Goal: Information Seeking & Learning: Learn about a topic

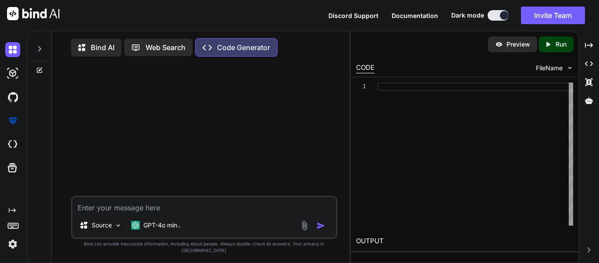
click at [100, 44] on p "Bind AI" at bounding box center [103, 47] width 24 height 11
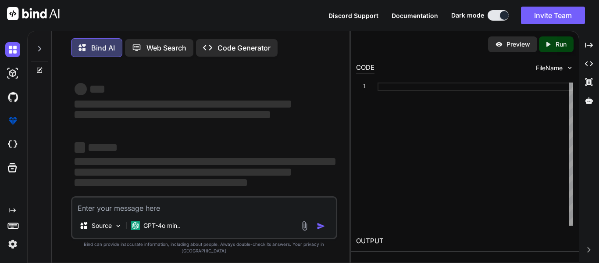
click at [100, 44] on p "Bind AI" at bounding box center [103, 48] width 24 height 11
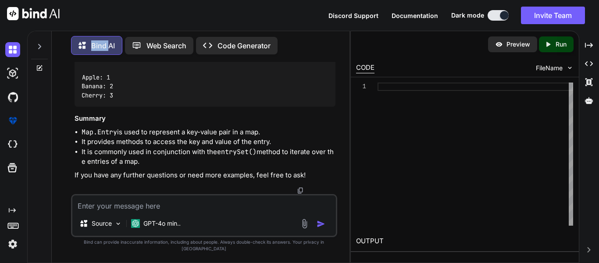
scroll to position [3792, 0]
click at [143, 211] on textarea at bounding box center [204, 203] width 264 height 16
paste textarea "result = result.substring(0,result.length() -1);"
type textarea "x"
type textarea "result = result.substring(0,result.length() -1);"
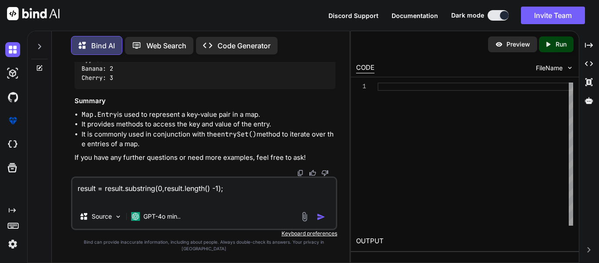
type textarea "x"
type textarea "result = result.substring(0,result.length() -1);"
type textarea "x"
type textarea "result = result.substring(0,result.length() -1); wh"
type textarea "x"
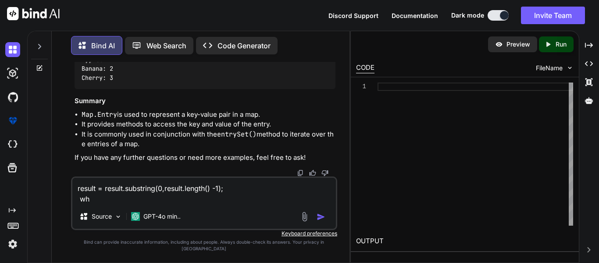
type textarea "result = result.substring(0,result.length() -1); wha"
type textarea "x"
type textarea "result = result.substring(0,result.length() -1); what"
type textarea "x"
type textarea "result = result.substring(0,result.length() -1); what"
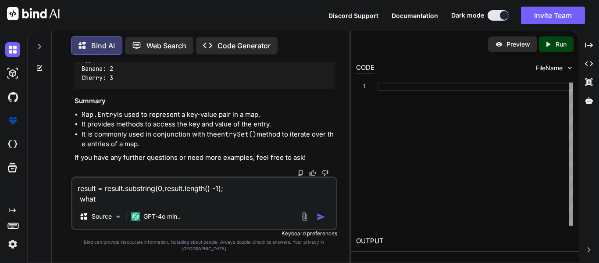
type textarea "x"
type textarea "result = result.substring(0,result.length() -1); what i"
type textarea "x"
type textarea "result = result.substring(0,result.length() -1); what is"
type textarea "x"
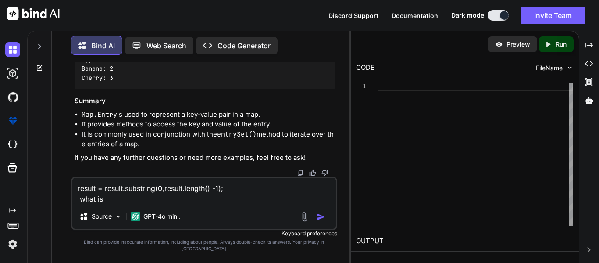
type textarea "result = result.substring(0,result.length() -1); what is t"
type textarea "x"
type textarea "result = result.substring(0,result.length() -1); what is th"
type textarea "x"
type textarea "result = result.substring(0,result.length() -1); what is thi"
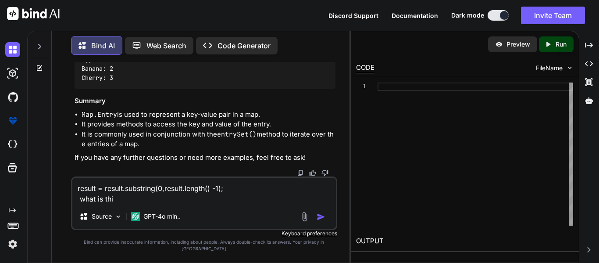
type textarea "x"
type textarea "result = result.substring(0,result.length() -1); what is this"
type textarea "x"
type textarea "result = result.substring(0,result.length() -1); what is this"
type textarea "x"
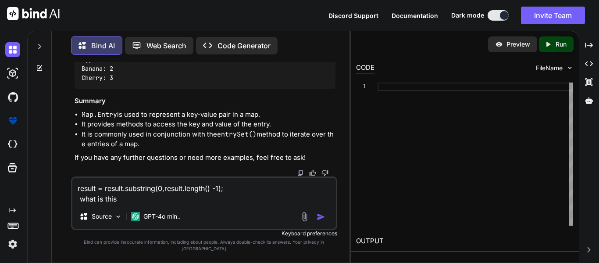
type textarea "result = result.substring(0,result.length() -1); what is this l"
type textarea "x"
type textarea "result = result.substring(0,result.length() -1); what is this li"
type textarea "x"
type textarea "result = result.substring(0,result.length() -1); what is this lin"
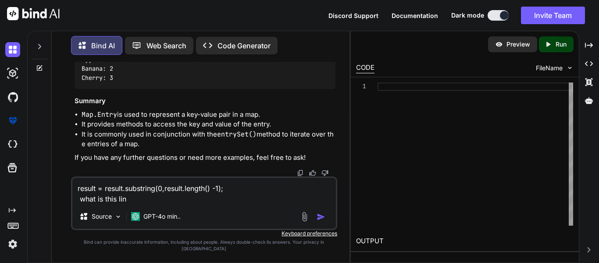
type textarea "x"
type textarea "result = result.substring(0,result.length() -1); what is this line"
type textarea "x"
type textarea "result = result.substring(0,result.length() -1); what is this line"
type textarea "x"
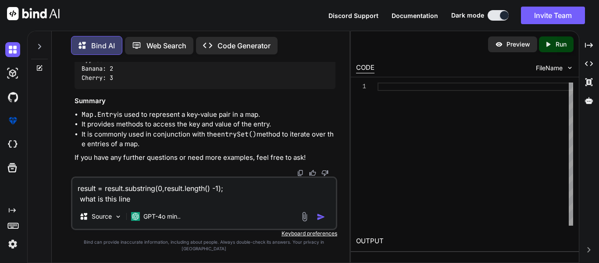
type textarea "result = result.substring(0,result.length() -1); what is this line i"
type textarea "x"
type textarea "result = result.substring(0,result.length() -1); what is this line is"
type textarea "x"
type textarea "result = result.substring(0,result.length() -1); what is this line is"
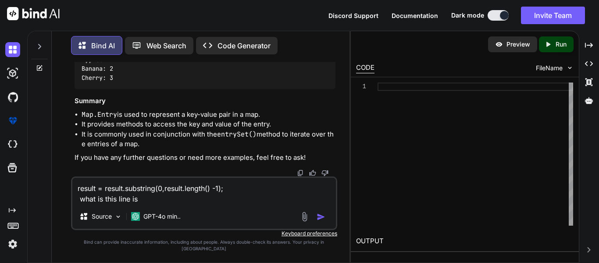
type textarea "x"
type textarea "result = result.substring(0,result.length() -1); what is this line is u"
type textarea "x"
type textarea "result = result.substring(0,result.length() -1); what is this line is us"
type textarea "x"
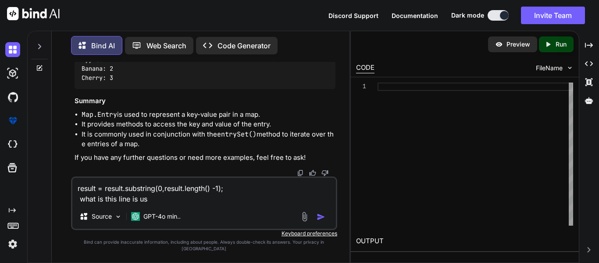
type textarea "result = result.substring(0,result.length() -1); what is this line is use"
type textarea "x"
type textarea "result = result.substring(0,result.length() -1); what is this line is used"
type textarea "x"
type textarea "result = result.substring(0,result.length() -1); what is this line is used"
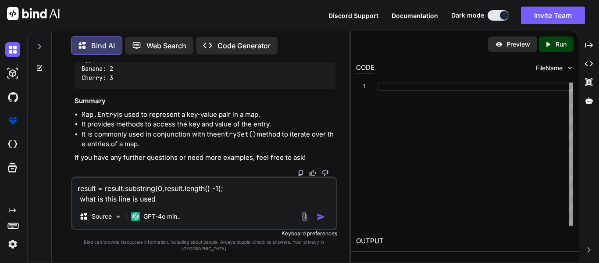
type textarea "x"
type textarea "result = result.substring(0,result.length() -1); what is this line is used f"
type textarea "x"
type textarea "result = result.substring(0,result.length() -1); what is this line is used fo"
type textarea "x"
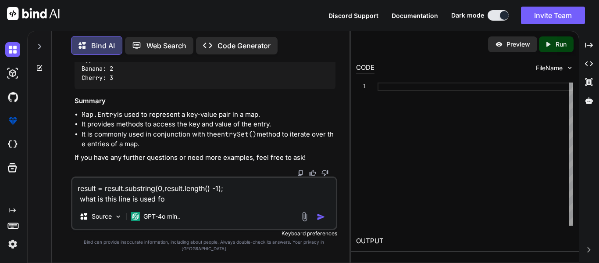
type textarea "result = result.substring(0,result.length() -1); what is this line is used for"
type textarea "x"
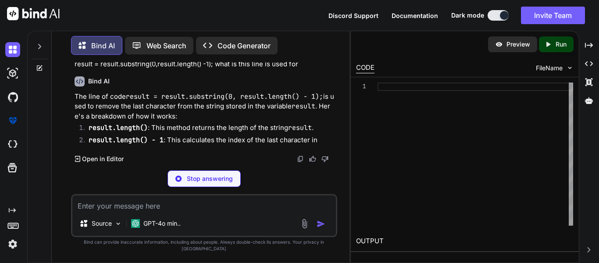
scroll to position [3955, 0]
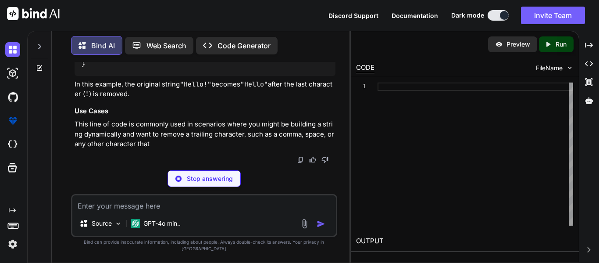
type textarea "x"
type textarea "character: " + result); // Output: Hello } }"
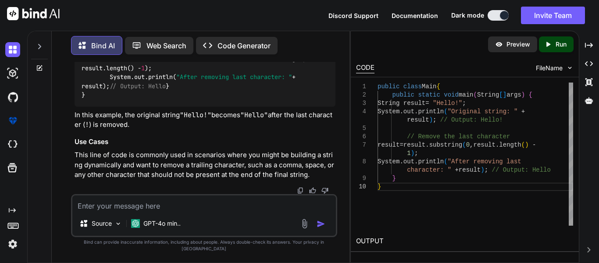
type textarea "x"
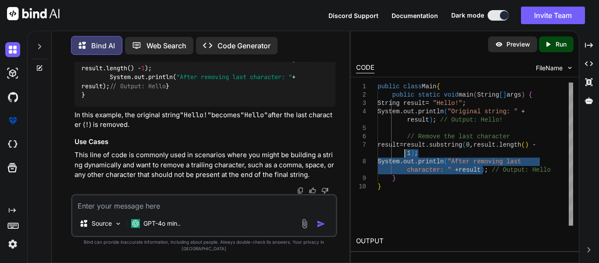
drag, startPoint x: 483, startPoint y: 172, endPoint x: 404, endPoint y: 153, distance: 81.0
click at [404, 153] on div "public class Main { public static void main ( String [ ] args ) { String result…" at bounding box center [476, 153] width 196 height 143
type textarea "public class Main { public static void main(String[] args) { String result = "H…"
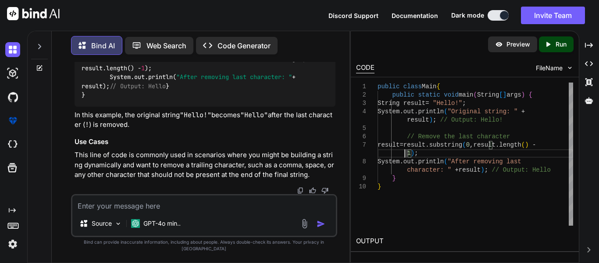
scroll to position [4129, 0]
click at [178, 211] on textarea at bounding box center [204, 203] width 264 height 16
type textarea "x"
type textarea "w"
type textarea "x"
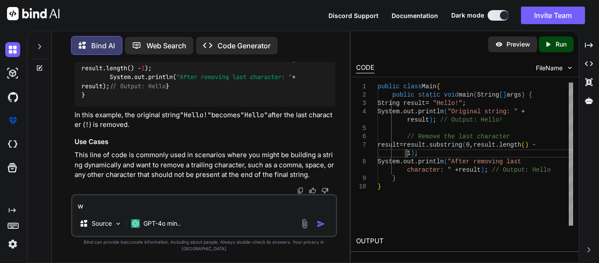
type textarea "wh"
type textarea "x"
type textarea "wha"
type textarea "x"
type textarea "what"
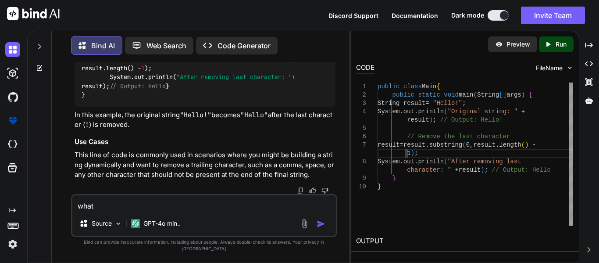
type textarea "x"
type textarea "what"
type textarea "x"
type textarea "what i"
type textarea "x"
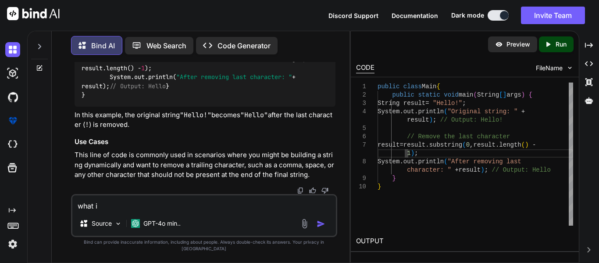
type textarea "what is"
type textarea "x"
type textarea "what ist"
type textarea "x"
type textarea "what isth"
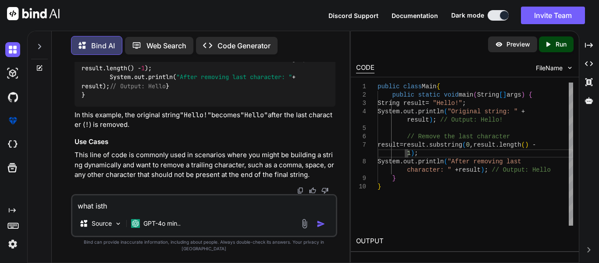
type textarea "x"
type textarea "what ist"
type textarea "x"
type textarea "what is"
type textarea "x"
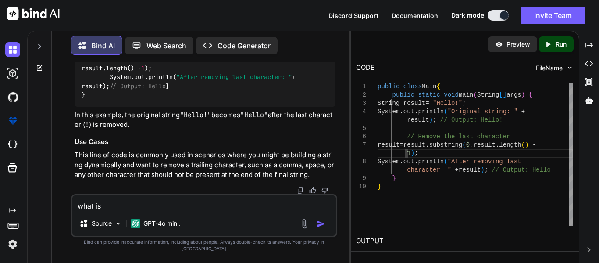
type textarea "what is"
type textarea "x"
type textarea "what is t"
type textarea "x"
type textarea "what is th"
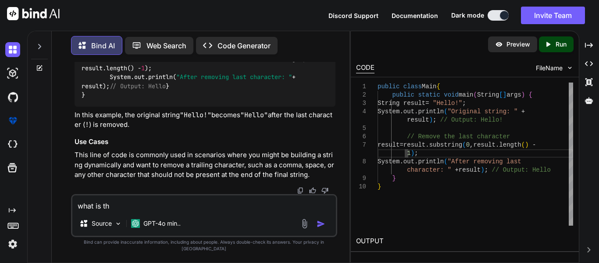
type textarea "x"
type textarea "what is the"
type textarea "x"
type textarea "what is the"
type textarea "x"
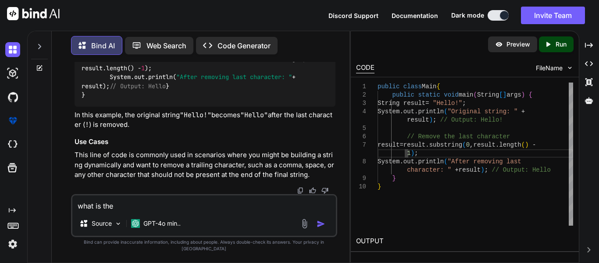
type textarea "what is the 0"
type textarea "x"
type textarea "what is the 0"
type textarea "x"
type textarea "what is the 0 p"
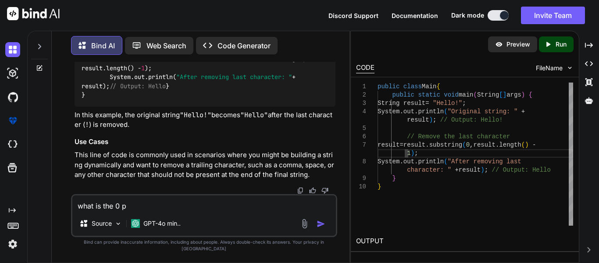
type textarea "x"
type textarea "what is the 0 pr"
type textarea "x"
type textarea "what is the 0 pre"
type textarea "x"
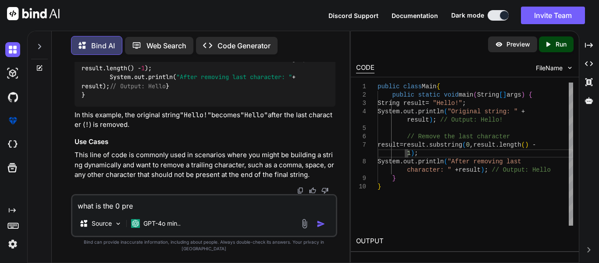
type textarea "what is the 0 pres"
type textarea "x"
type textarea "what is the 0 prese"
type textarea "x"
type textarea "what is the 0 presen"
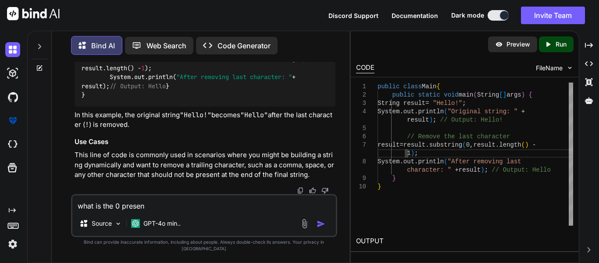
type textarea "x"
type textarea "what is the 0 presene"
type textarea "x"
type textarea "what is the 0 presene"
type textarea "x"
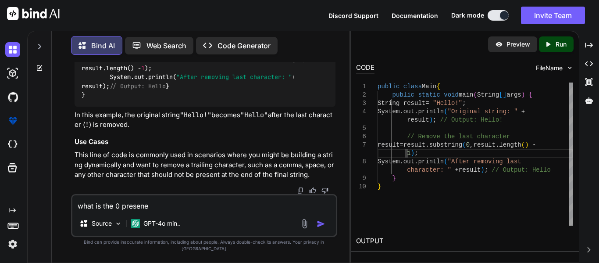
type textarea "what is the 0 presene i"
type textarea "x"
type textarea "what is the 0 presene in"
type textarea "x"
type textarea "what is the 0 presene in"
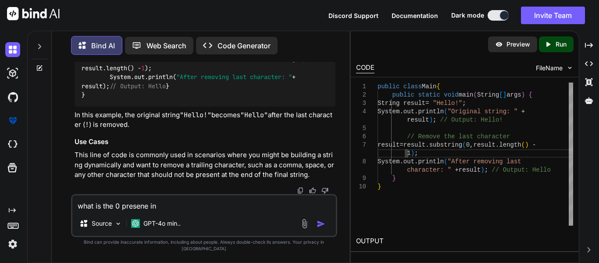
type textarea "x"
type textarea "what is the 0 presene in t"
type textarea "x"
type textarea "what is the 0 presene in th"
type textarea "x"
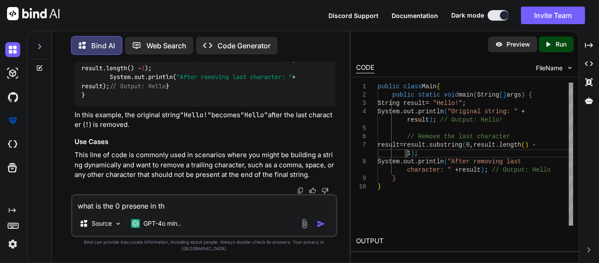
type textarea "what is the 0 presene in the"
type textarea "x"
type textarea "what is the 0 presene in the"
type textarea "x"
type textarea "what is the 0 presene in the l"
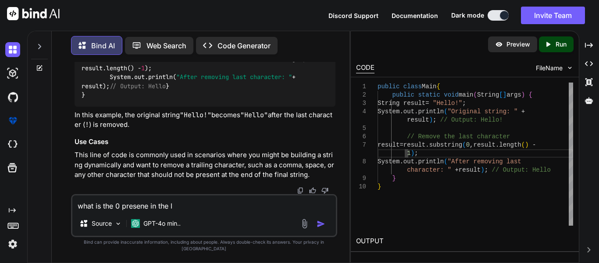
type textarea "x"
type textarea "what is the 0 presene in the li"
type textarea "x"
type textarea "what is the 0 presene in the lin"
type textarea "x"
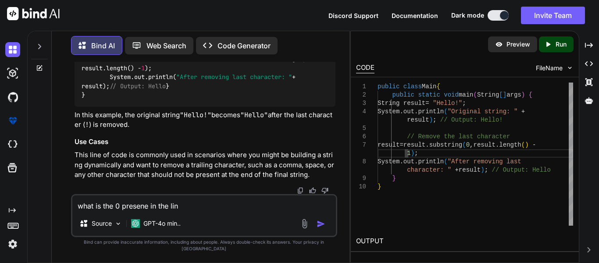
type textarea "what is the 0 presene in the line"
type textarea "x"
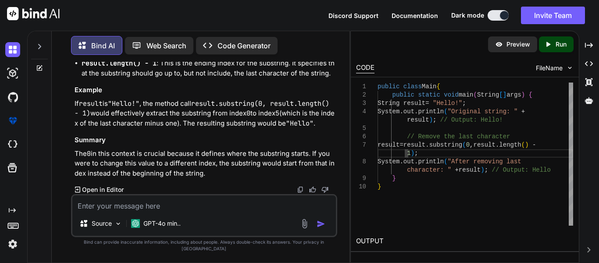
scroll to position [4472, 0]
click at [122, 210] on textarea at bounding box center [204, 203] width 264 height 16
type textarea "x"
type textarea "("
type textarea "x"
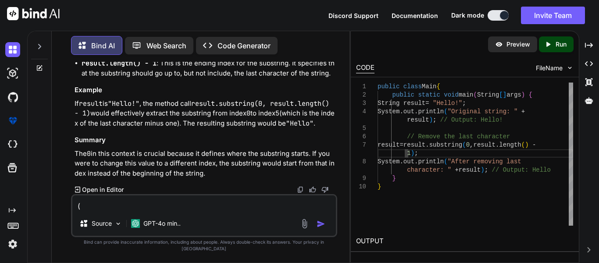
type textarea "()"
type textarea "x"
type textarea "(2)"
type textarea "x"
type textarea "(2,)"
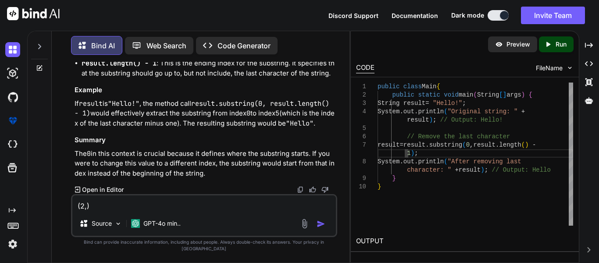
type textarea "x"
type textarea "(2,8)"
type textarea "x"
type textarea "(2,)"
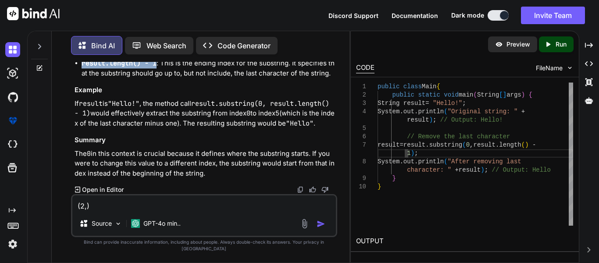
drag, startPoint x: 156, startPoint y: 96, endPoint x: 81, endPoint y: 99, distance: 75.1
click at [82, 68] on code "result.length() - 1" at bounding box center [119, 63] width 75 height 9
copy code "result.length() - 1"
click at [86, 211] on textarea "(2,)" at bounding box center [204, 203] width 264 height 16
paste textarea "result.length() - 1"
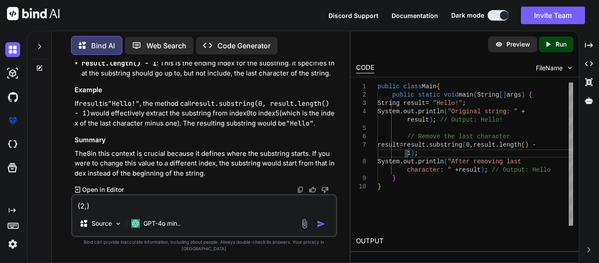
type textarea "x"
type textarea "(2,result.length() - 1)"
type textarea "x"
type textarea "(2,result.length() - )"
type textarea "x"
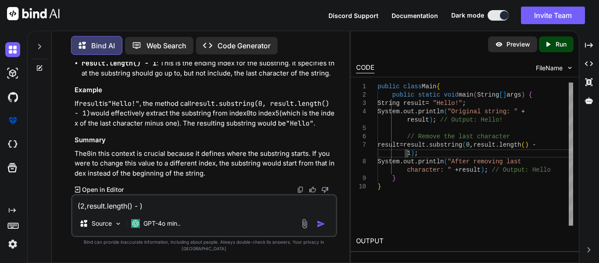
type textarea "(2,result.length() -)"
type textarea "x"
type textarea "(2,result.length() -3)"
click at [200, 211] on textarea "(2,result.length() -3)" at bounding box center [204, 203] width 264 height 16
type textarea "x"
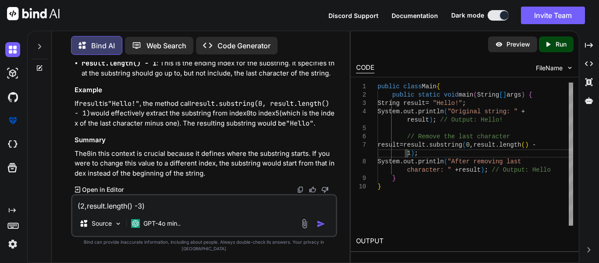
type textarea "(2,result.length() -3)"
type textarea "x"
type textarea "(2,result.length() -3) w"
type textarea "x"
type textarea "(2,result.length() -3) wh"
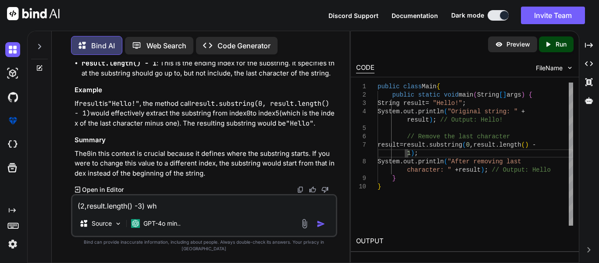
type textarea "x"
type textarea "(2,result.length() -3) wha"
type textarea "x"
type textarea "(2,result.length() -3) what"
type textarea "x"
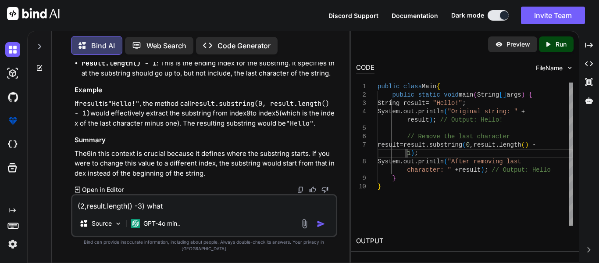
type textarea "(2,result.length() -3) what s"
type textarea "x"
type textarea "(2,result.length() -3) what si"
type textarea "x"
type textarea "(2,result.length() -3) what si"
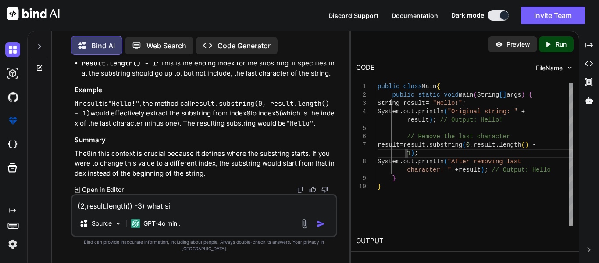
type textarea "x"
type textarea "(2,result.length() -3) what si t"
type textarea "x"
type textarea "(2,result.length() -3) what si th"
type textarea "x"
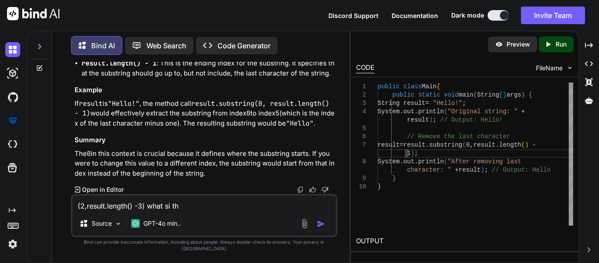
type textarea "(2,result.length() -3) what si the"
type textarea "x"
type textarea "(2,result.length() -3) what si the"
type textarea "x"
type textarea "(2,result.length() -3) what si the"
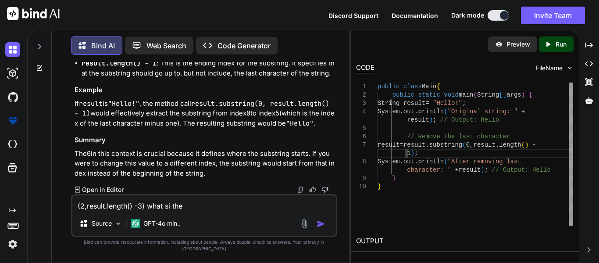
type textarea "x"
type textarea "(2,result.length() -3) what si th"
type textarea "x"
type textarea "(2,result.length() -3) what si t"
type textarea "x"
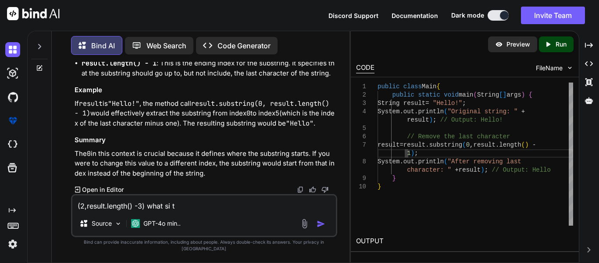
type textarea "(2,result.length() -3) what si"
type textarea "x"
type textarea "(2,result.length() -3) what si"
type textarea "x"
type textarea "(2,result.length() -3) what s"
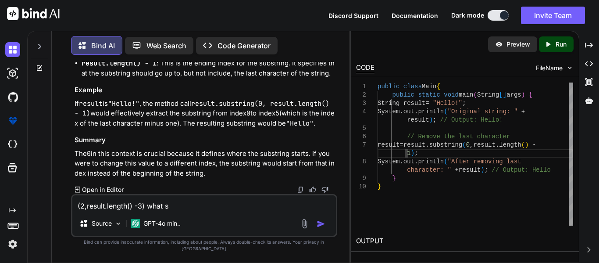
type textarea "x"
type textarea "(2,result.length() -3) what"
type textarea "x"
type textarea "(2,result.length() -3) what i"
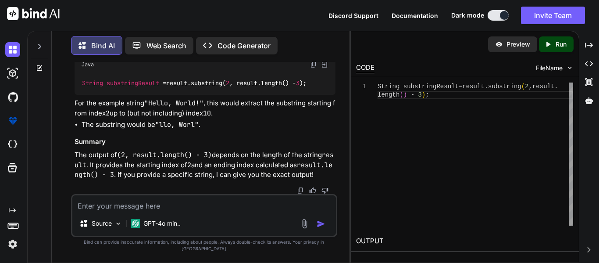
scroll to position [0, 0]
click at [404, 176] on div "String substringResult = result . substring ( 2 , result . length ( ) - 3 ) ;" at bounding box center [476, 153] width 196 height 143
click at [140, 223] on div "GPT-4o min.." at bounding box center [156, 224] width 57 height 18
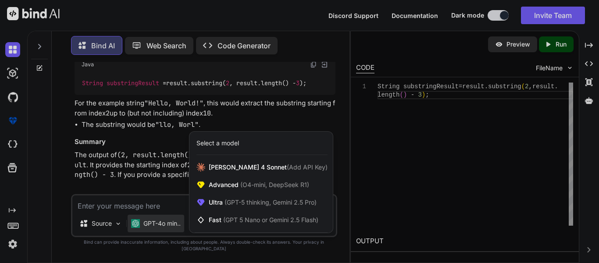
click at [143, 213] on div at bounding box center [299, 131] width 599 height 263
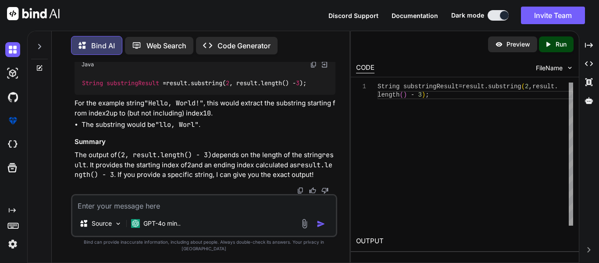
click at [137, 211] on textarea at bounding box center [204, 203] width 264 height 16
paste textarea "class Solution { public String reverseWords(String s) { String[] words = s.spli…"
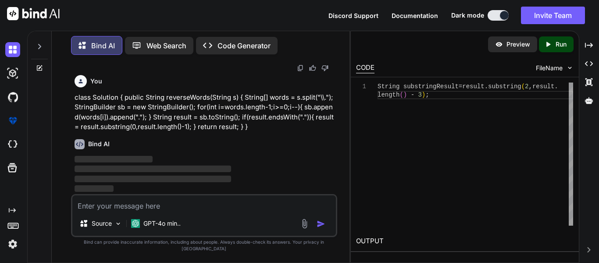
scroll to position [4965, 0]
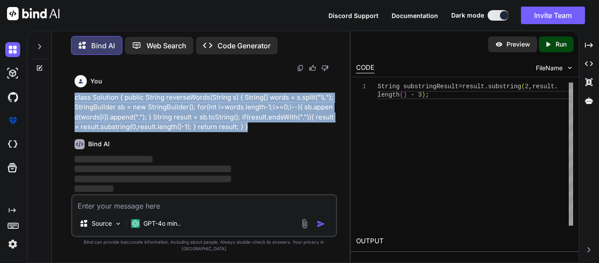
drag, startPoint x: 247, startPoint y: 133, endPoint x: 73, endPoint y: 102, distance: 176.5
click at [73, 102] on div "You String staticString = "Hello, world!"; can we modify this string Bind AI In…" at bounding box center [205, 128] width 265 height 132
copy p "class Solution { public String reverseWords(String s) { String[] words = s.spli…"
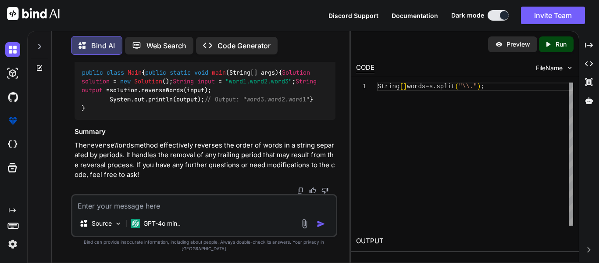
scroll to position [5106, 0]
click at [247, 211] on textarea at bounding box center [204, 203] width 264 height 16
paste textarea "Given head of a singly linked list. The task is to find the length of the linke…"
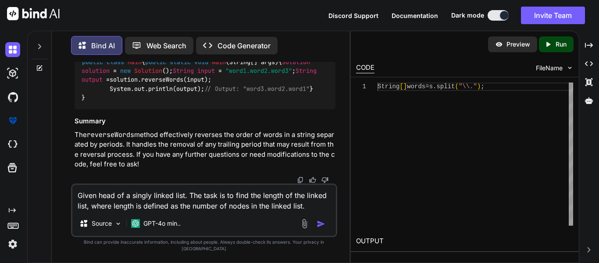
click at [320, 228] on img "button" at bounding box center [321, 223] width 9 height 9
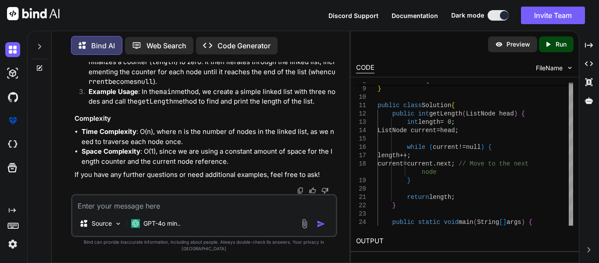
scroll to position [6254, 0]
click at [110, 204] on textarea at bounding box center [204, 203] width 264 height 16
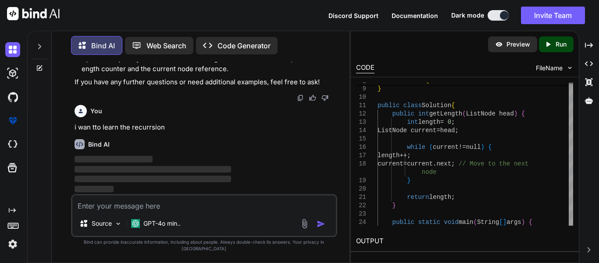
scroll to position [6347, 0]
click at [169, 132] on p "i wan tto learn the recurrsion" at bounding box center [205, 127] width 261 height 10
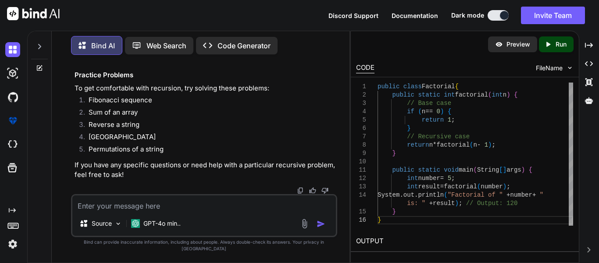
scroll to position [6514, 0]
drag, startPoint x: 198, startPoint y: 129, endPoint x: 157, endPoint y: 127, distance: 40.8
drag, startPoint x: 179, startPoint y: 131, endPoint x: 109, endPoint y: 132, distance: 69.8
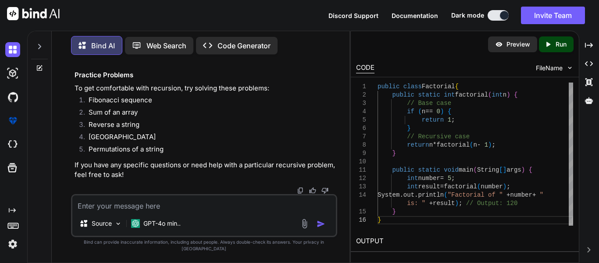
drag, startPoint x: 156, startPoint y: 98, endPoint x: 100, endPoint y: 94, distance: 55.8
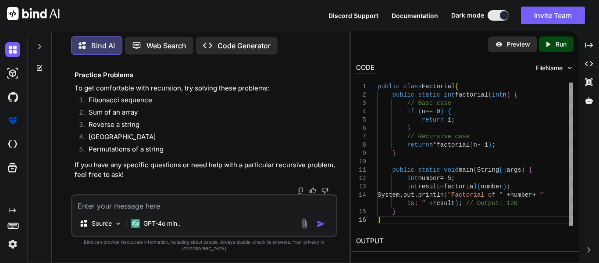
copy code "return 1 ;"
click at [124, 211] on textarea at bounding box center [204, 203] width 264 height 16
drag, startPoint x: 118, startPoint y: 104, endPoint x: 107, endPoint y: 86, distance: 20.7
copy code "if (n == 0 ) { return 1 ; }"
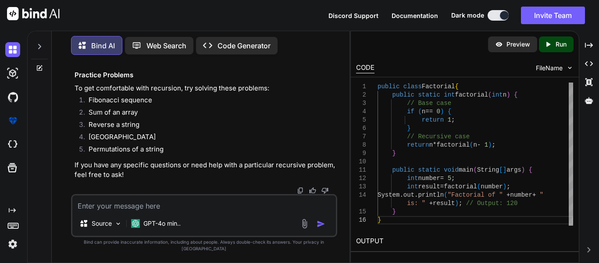
click at [124, 211] on textarea at bounding box center [204, 203] width 264 height 16
paste textarea "if (n == 0) { return 1; }"
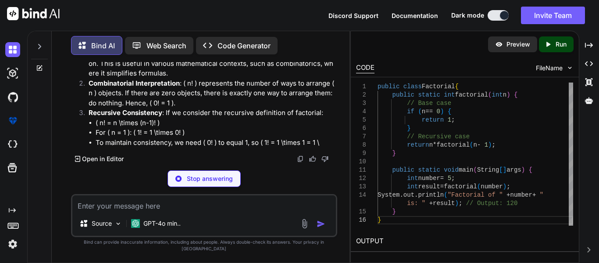
scroll to position [7255, 0]
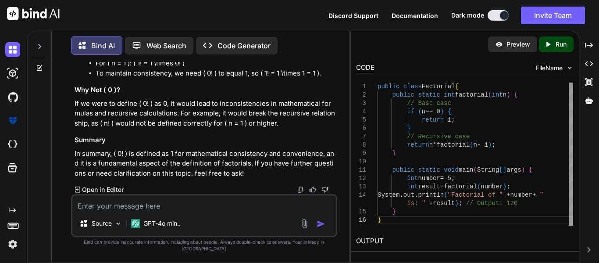
drag, startPoint x: 100, startPoint y: 104, endPoint x: 92, endPoint y: 107, distance: 8.3
click at [129, 211] on textarea at bounding box center [204, 203] width 264 height 16
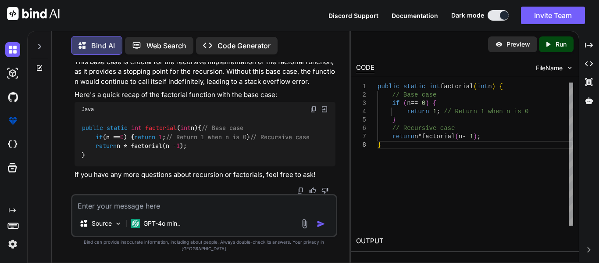
scroll to position [7661, 0]
click at [137, 211] on textarea at bounding box center [204, 203] width 264 height 16
drag, startPoint x: 426, startPoint y: 137, endPoint x: 408, endPoint y: 137, distance: 18.4
click at [408, 137] on div "} public static int factorial ( int n ) { // Base case if ( n == 0 ) { return 1…" at bounding box center [476, 153] width 196 height 143
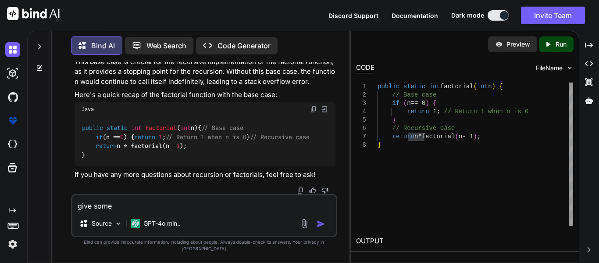
click at [134, 209] on textarea "give some" at bounding box center [204, 203] width 264 height 16
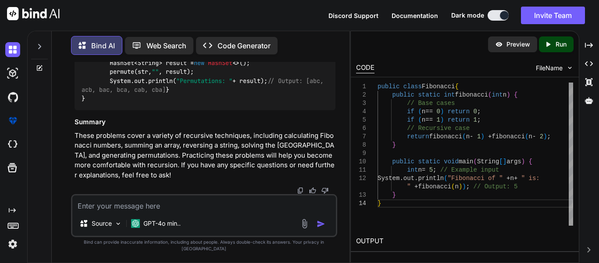
scroll to position [7845, 0]
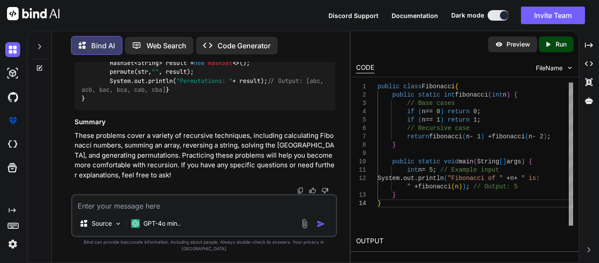
drag, startPoint x: 165, startPoint y: 111, endPoint x: 148, endPoint y: 111, distance: 17.1
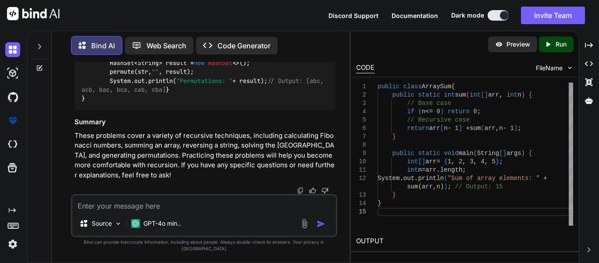
scroll to position [8176, 0]
click at [100, 227] on p "Source" at bounding box center [102, 223] width 20 height 9
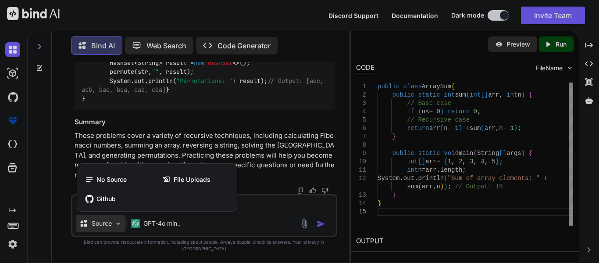
click at [282, 169] on div at bounding box center [299, 131] width 599 height 263
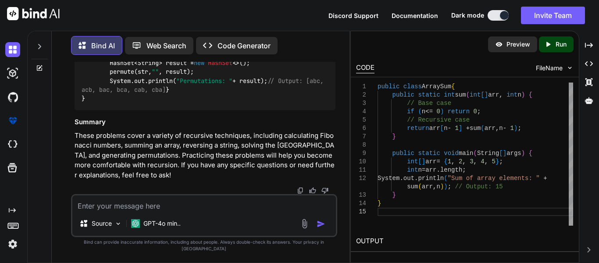
drag, startPoint x: 309, startPoint y: 164, endPoint x: 91, endPoint y: 150, distance: 218.5
drag, startPoint x: 91, startPoint y: 150, endPoint x: 138, endPoint y: 174, distance: 52.8
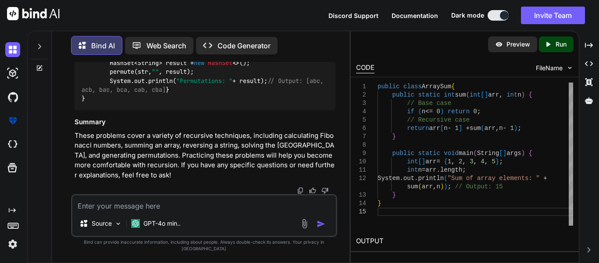
drag, startPoint x: 122, startPoint y: 181, endPoint x: 87, endPoint y: 137, distance: 56.2
drag, startPoint x: 87, startPoint y: 137, endPoint x: 127, endPoint y: 194, distance: 69.6
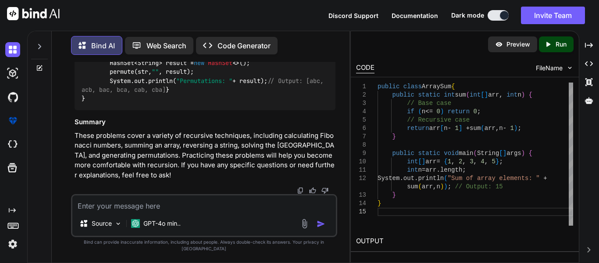
drag, startPoint x: 460, startPoint y: 128, endPoint x: 440, endPoint y: 130, distance: 19.9
click at [440, 130] on div "public class ArraySum { public static int sum ( int [ ] arr , int n ) { // Base…" at bounding box center [476, 153] width 196 height 143
click at [476, 125] on div "public class ArraySum { public static int sum ( int [ ] arr , int n ) { // Base…" at bounding box center [476, 153] width 196 height 143
